Goal: Information Seeking & Learning: Check status

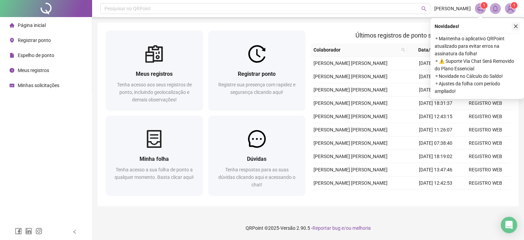
click at [517, 26] on icon "close" at bounding box center [516, 26] width 5 height 5
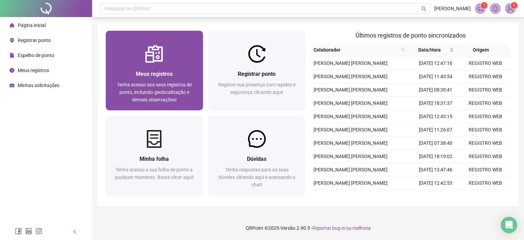
click at [159, 91] on span "Tenha acesso aos seus registros de ponto, incluindo geolocalização e demais obs…" at bounding box center [154, 92] width 75 height 20
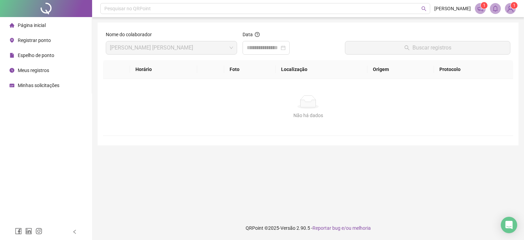
click at [37, 41] on span "Registrar ponto" at bounding box center [34, 40] width 33 height 5
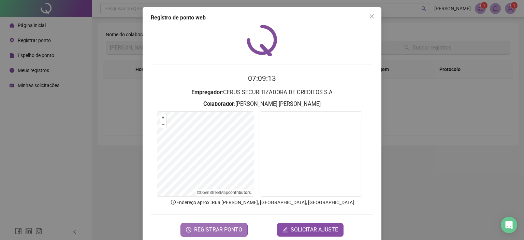
click at [232, 228] on span "REGISTRAR PONTO" at bounding box center [218, 230] width 48 height 8
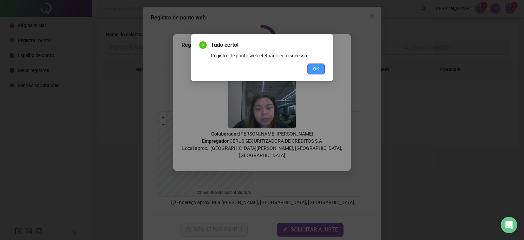
click at [319, 70] on span "OK" at bounding box center [316, 69] width 6 height 8
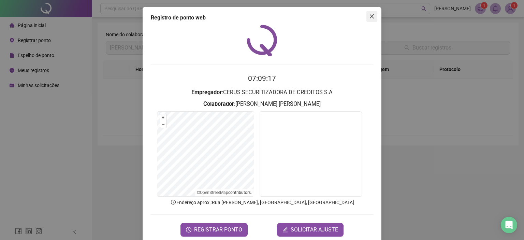
click at [371, 16] on icon "close" at bounding box center [371, 16] width 5 height 5
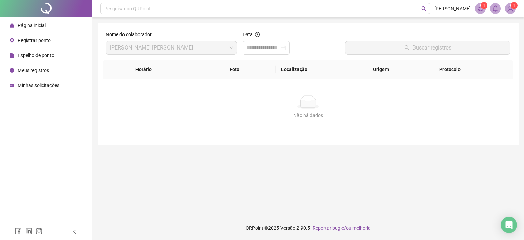
click at [45, 27] on li "Página inicial" at bounding box center [45, 25] width 89 height 14
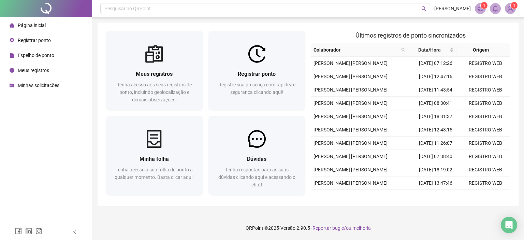
click at [44, 83] on span "Minhas solicitações" at bounding box center [39, 85] width 42 height 5
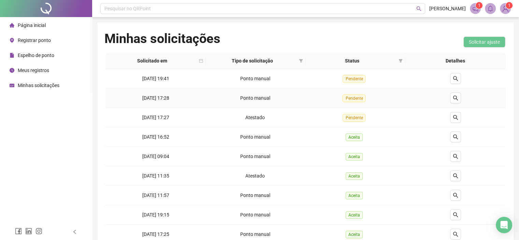
drag, startPoint x: 180, startPoint y: 101, endPoint x: 132, endPoint y: 100, distance: 48.1
click at [132, 100] on td "[DATE] 17:28" at bounding box center [156, 97] width 100 height 19
drag, startPoint x: 176, startPoint y: 117, endPoint x: 138, endPoint y: 117, distance: 38.6
click at [138, 117] on td "[DATE] 17:27" at bounding box center [156, 117] width 100 height 19
drag, startPoint x: 186, startPoint y: 93, endPoint x: 126, endPoint y: 92, distance: 60.8
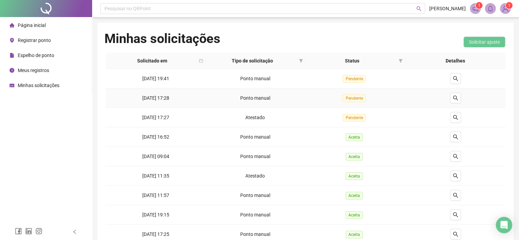
click at [126, 92] on td "[DATE] 17:28" at bounding box center [156, 97] width 100 height 19
drag, startPoint x: 181, startPoint y: 79, endPoint x: 107, endPoint y: 79, distance: 74.4
click at [107, 79] on td "[DATE] 19:41" at bounding box center [156, 78] width 100 height 19
click at [157, 83] on td "[DATE] 19:41" at bounding box center [156, 78] width 100 height 19
click at [158, 81] on span "[DATE] 19:41" at bounding box center [155, 78] width 27 height 5
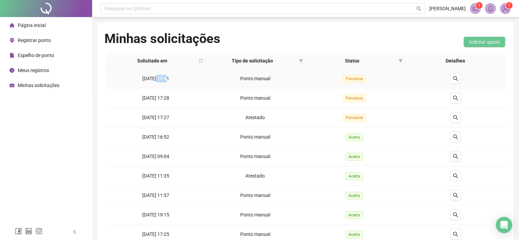
click at [158, 81] on span "[DATE] 19:41" at bounding box center [155, 78] width 27 height 5
click at [149, 81] on span "[DATE] 19:41" at bounding box center [155, 78] width 27 height 5
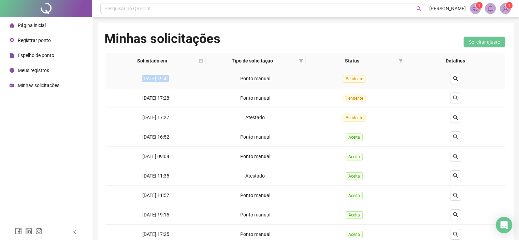
click at [149, 81] on span "[DATE] 19:41" at bounding box center [155, 78] width 27 height 5
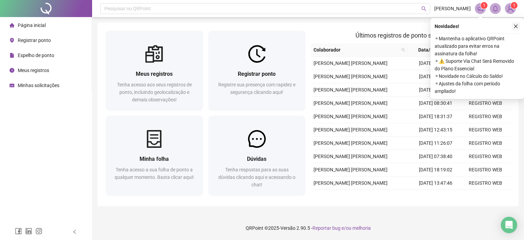
click at [515, 26] on icon "close" at bounding box center [516, 26] width 5 height 5
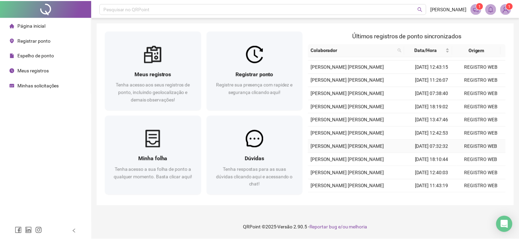
scroll to position [175, 0]
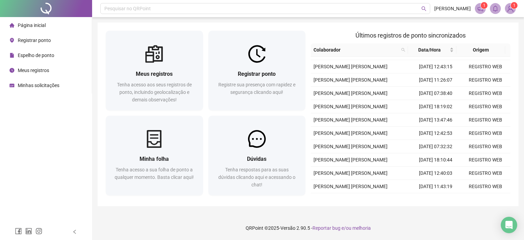
click at [47, 51] on div "Espelho de ponto" at bounding box center [32, 55] width 45 height 14
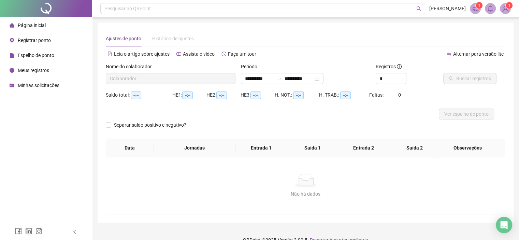
type input "**********"
click at [470, 82] on span "Buscar registros" at bounding box center [473, 79] width 35 height 8
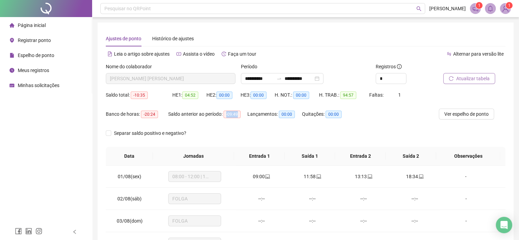
drag, startPoint x: 227, startPoint y: 115, endPoint x: 248, endPoint y: 115, distance: 20.1
click at [248, 115] on div "Banco de horas: -20:24 Saldo anterior ao período: -09:49 Lançamentos: 00:00 Qui…" at bounding box center [256, 118] width 300 height 19
click at [234, 124] on div "Saldo anterior ao período: -09:49" at bounding box center [207, 118] width 79 height 19
drag, startPoint x: 135, startPoint y: 112, endPoint x: 174, endPoint y: 111, distance: 39.3
click at [174, 111] on div "Banco de horas: -20:24 Saldo anterior ao período: -09:49 Lançamentos: 00:00 Qui…" at bounding box center [256, 118] width 300 height 19
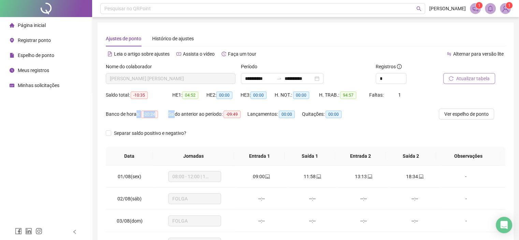
click at [174, 113] on div "Saldo anterior ao período: -09:49" at bounding box center [207, 114] width 79 height 8
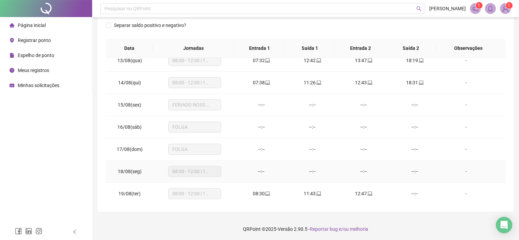
scroll to position [109, 0]
click at [259, 174] on td "--:--" at bounding box center [261, 171] width 51 height 22
drag, startPoint x: 296, startPoint y: 169, endPoint x: 470, endPoint y: 168, distance: 174.5
click at [470, 168] on tr "18/08(seg) 08:00 - 12:00 | 13:00 - 18:00 --:-- --:-- --:-- --:-- -" at bounding box center [306, 171] width 400 height 22
click at [470, 168] on div "-" at bounding box center [466, 171] width 40 height 8
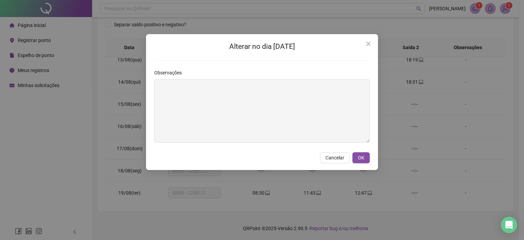
click at [466, 168] on div "Alterar no dia 18/08/2025 Observações Cancelar OK" at bounding box center [262, 120] width 524 height 240
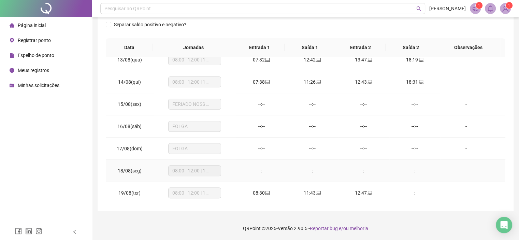
click at [466, 168] on div "-" at bounding box center [466, 171] width 40 height 8
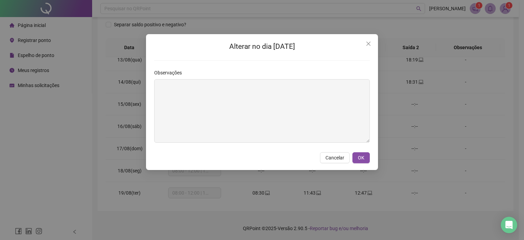
click at [466, 168] on div "Alterar no dia 18/08/2025 Observações Cancelar OK" at bounding box center [262, 120] width 524 height 240
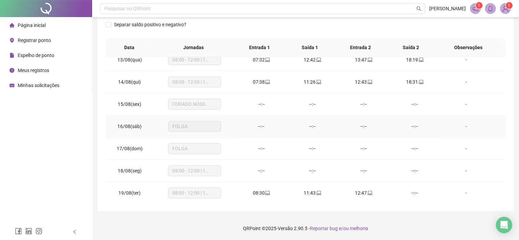
click at [463, 126] on div "-" at bounding box center [466, 127] width 40 height 8
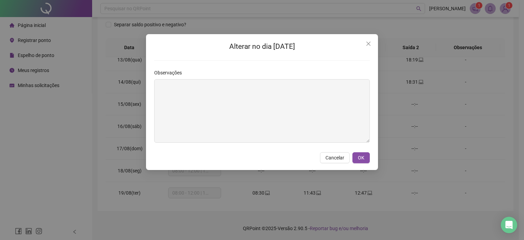
click at [463, 126] on div "Alterar no dia 16/08/2025 Observações Cancelar OK" at bounding box center [262, 120] width 524 height 240
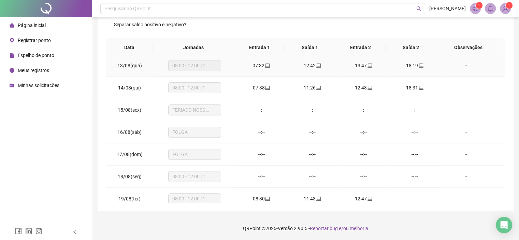
scroll to position [274, 0]
